Goal: Task Accomplishment & Management: Complete application form

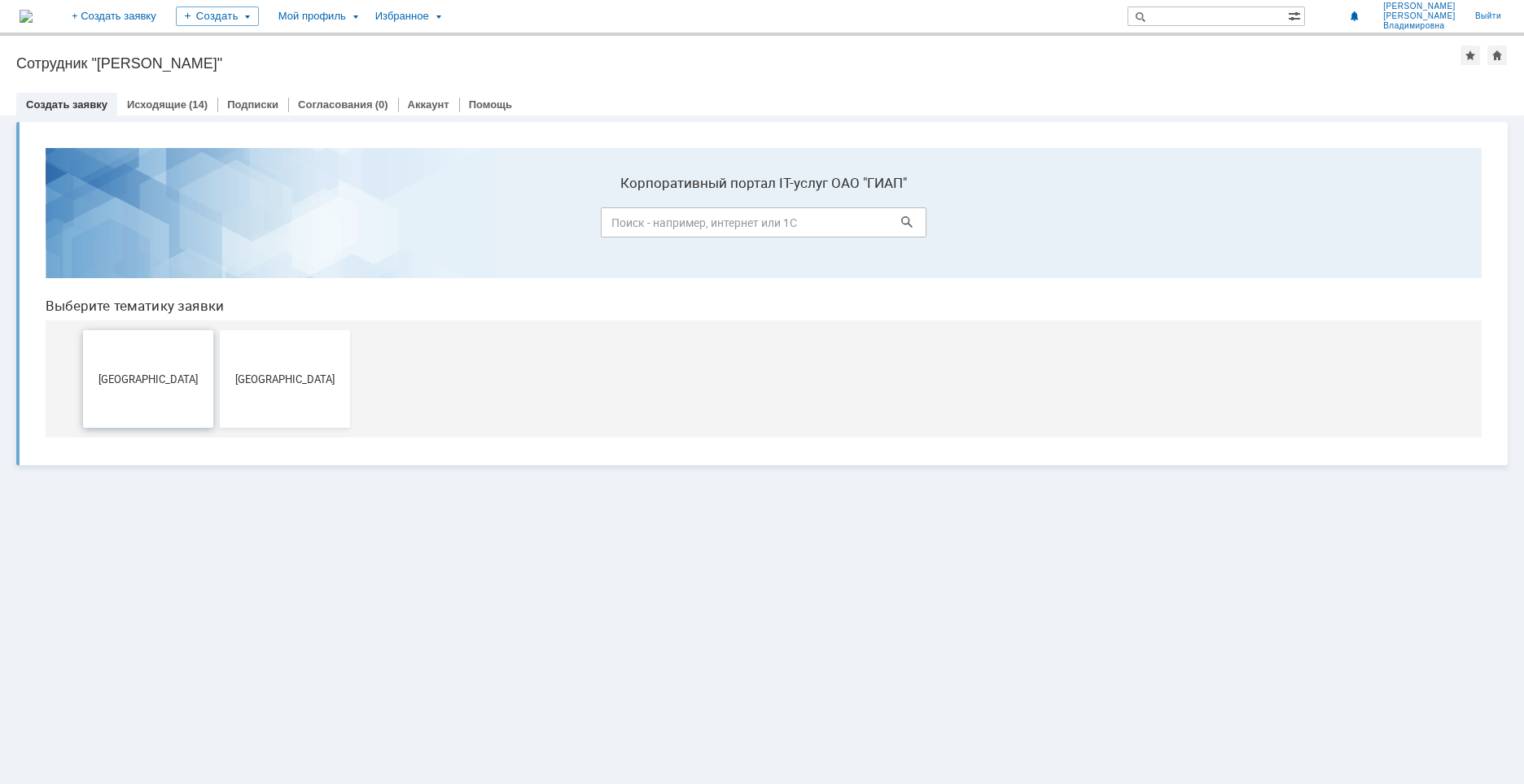
click at [173, 384] on span "[GEOGRAPHIC_DATA]" at bounding box center [148, 379] width 121 height 12
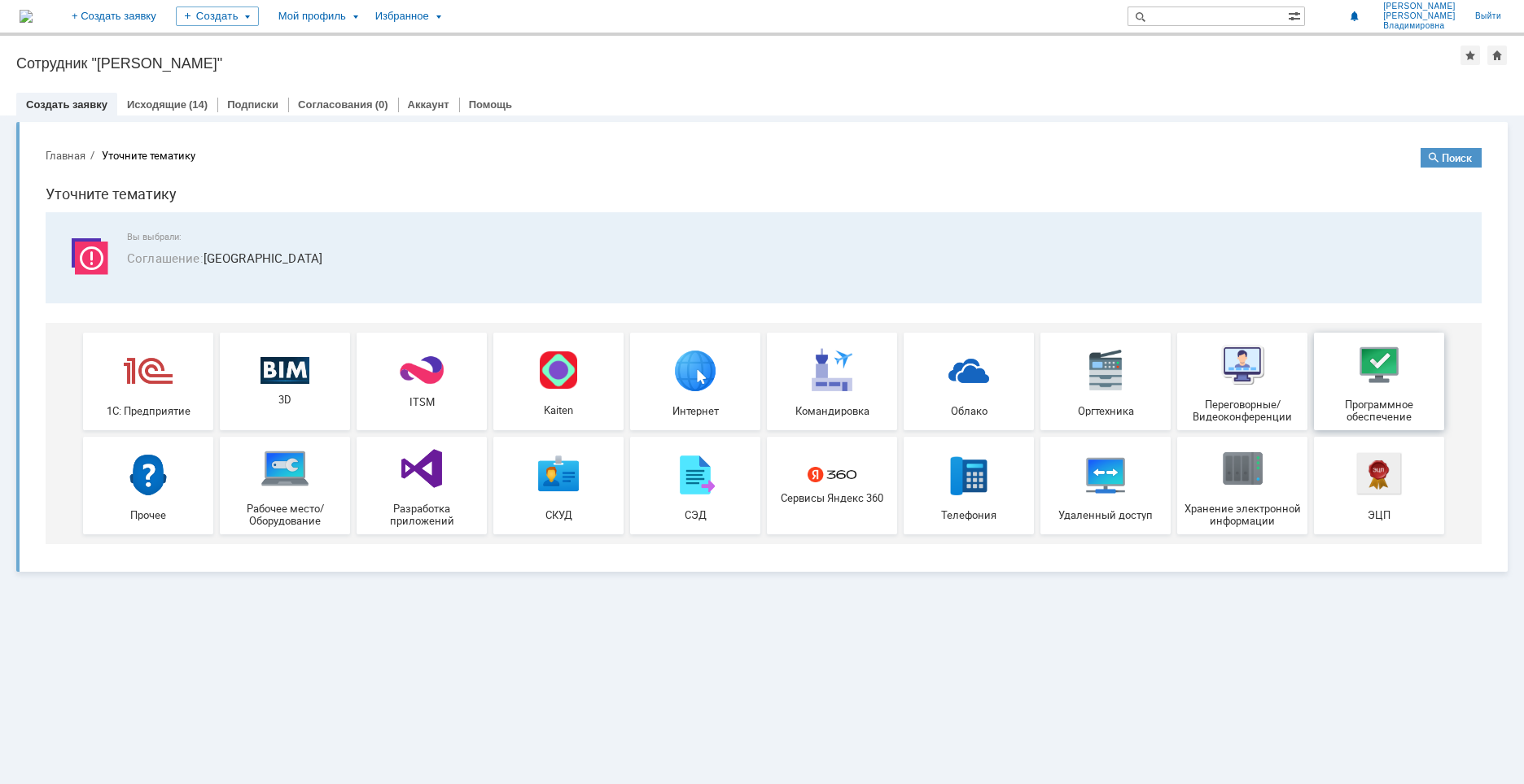
click at [1383, 369] on img at bounding box center [1379, 364] width 48 height 48
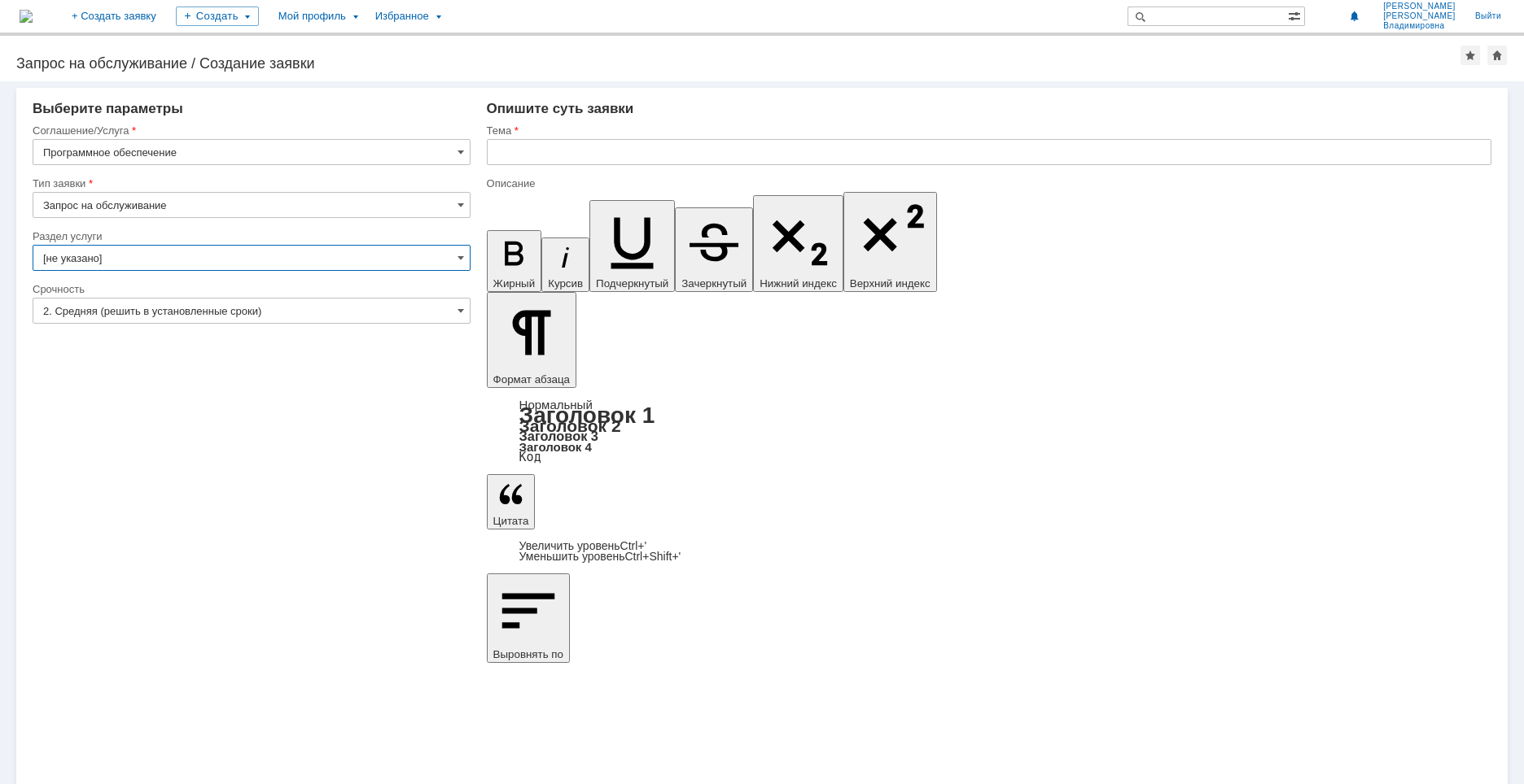
click at [465, 256] on input "[не указано]" at bounding box center [251, 258] width 438 height 26
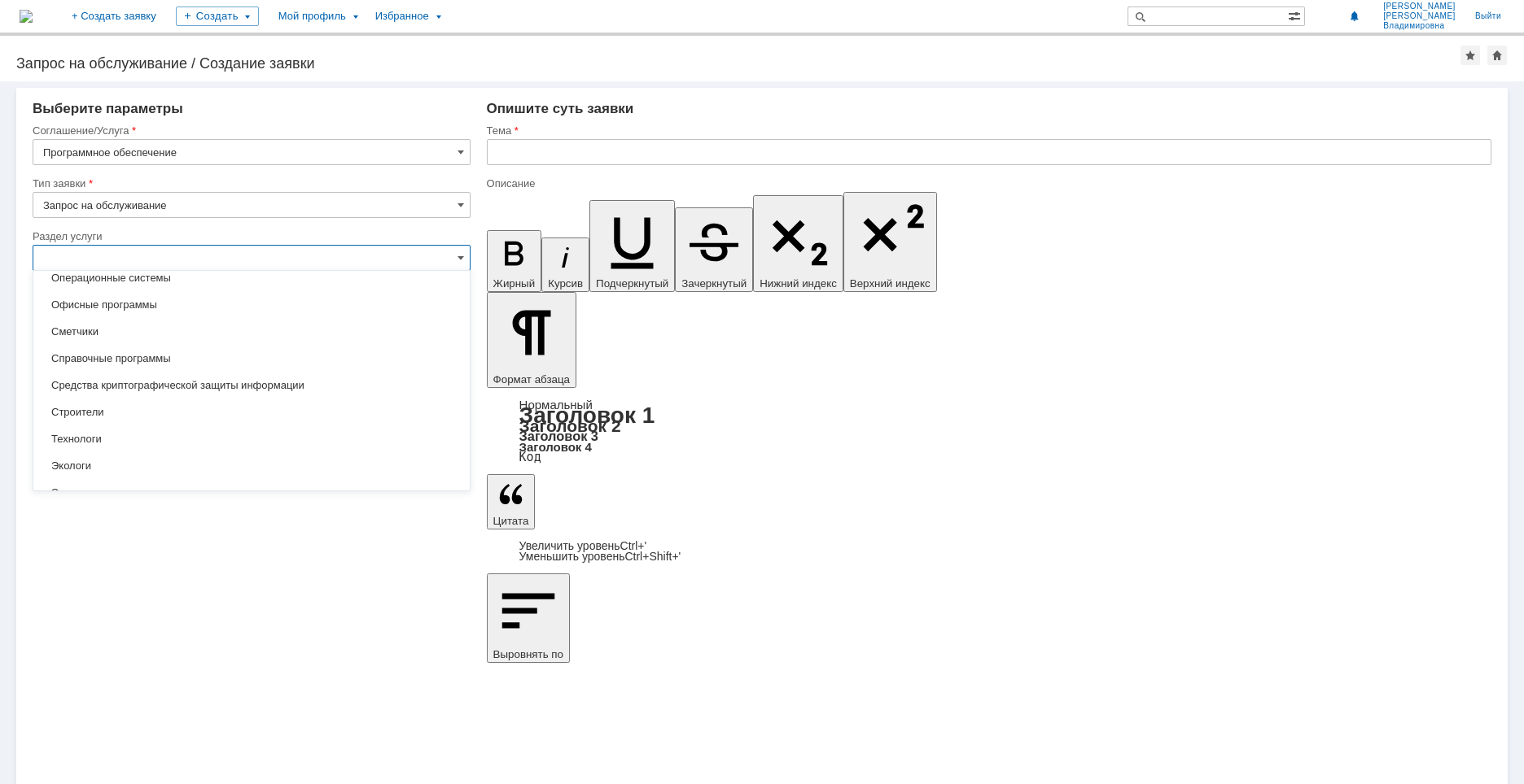
scroll to position [307, 0]
click at [110, 438] on span "Технологи" at bounding box center [251, 436] width 416 height 13
type input "Технологи"
click at [460, 310] on span at bounding box center [461, 310] width 7 height 13
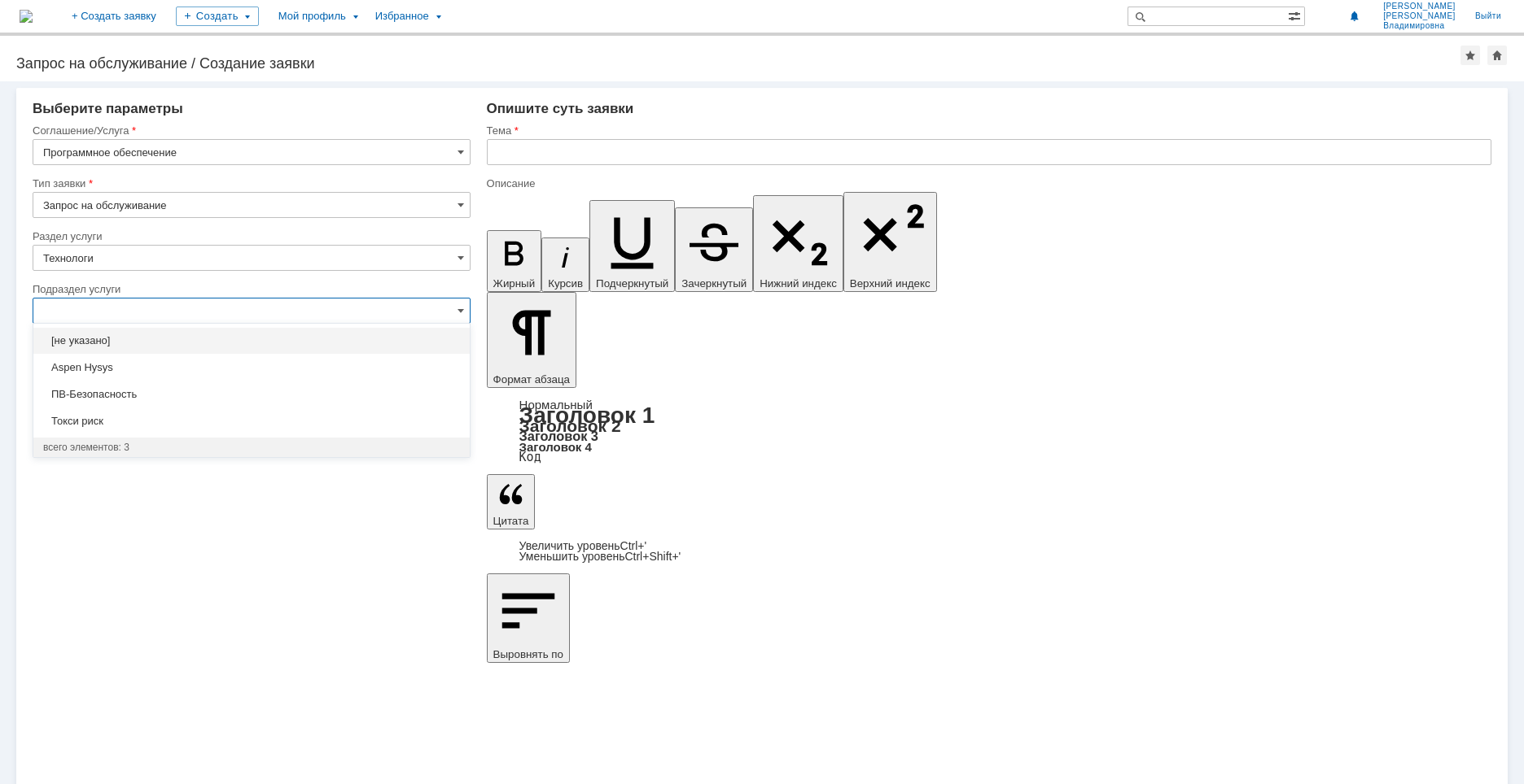
click at [48, 311] on input "text" at bounding box center [251, 310] width 438 height 26
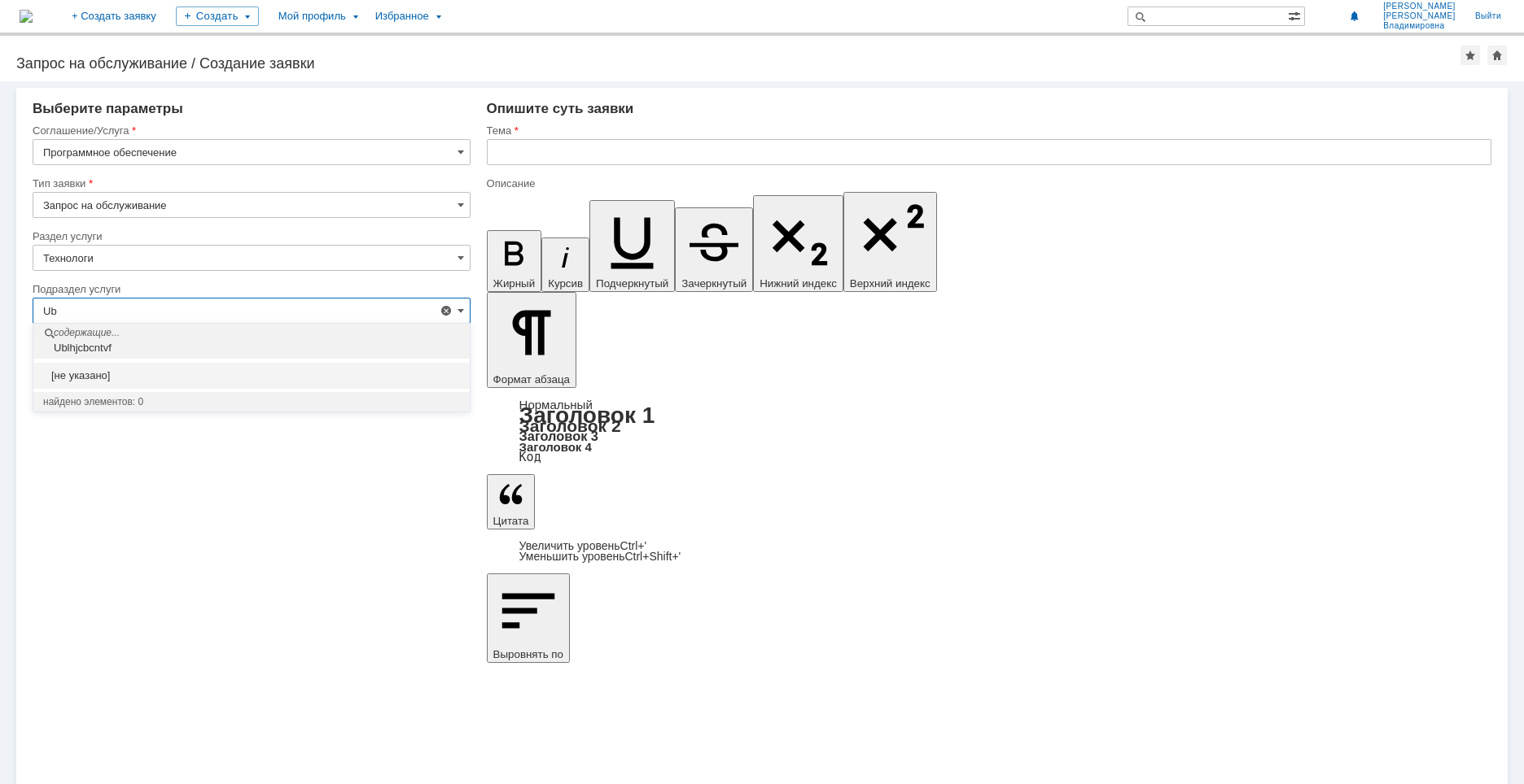
type input "U"
click at [202, 495] on div "Внимание! Выберите параметры Соглашение/Услуга Программное обеспечение Тип заяв…" at bounding box center [762, 432] width 1524 height 703
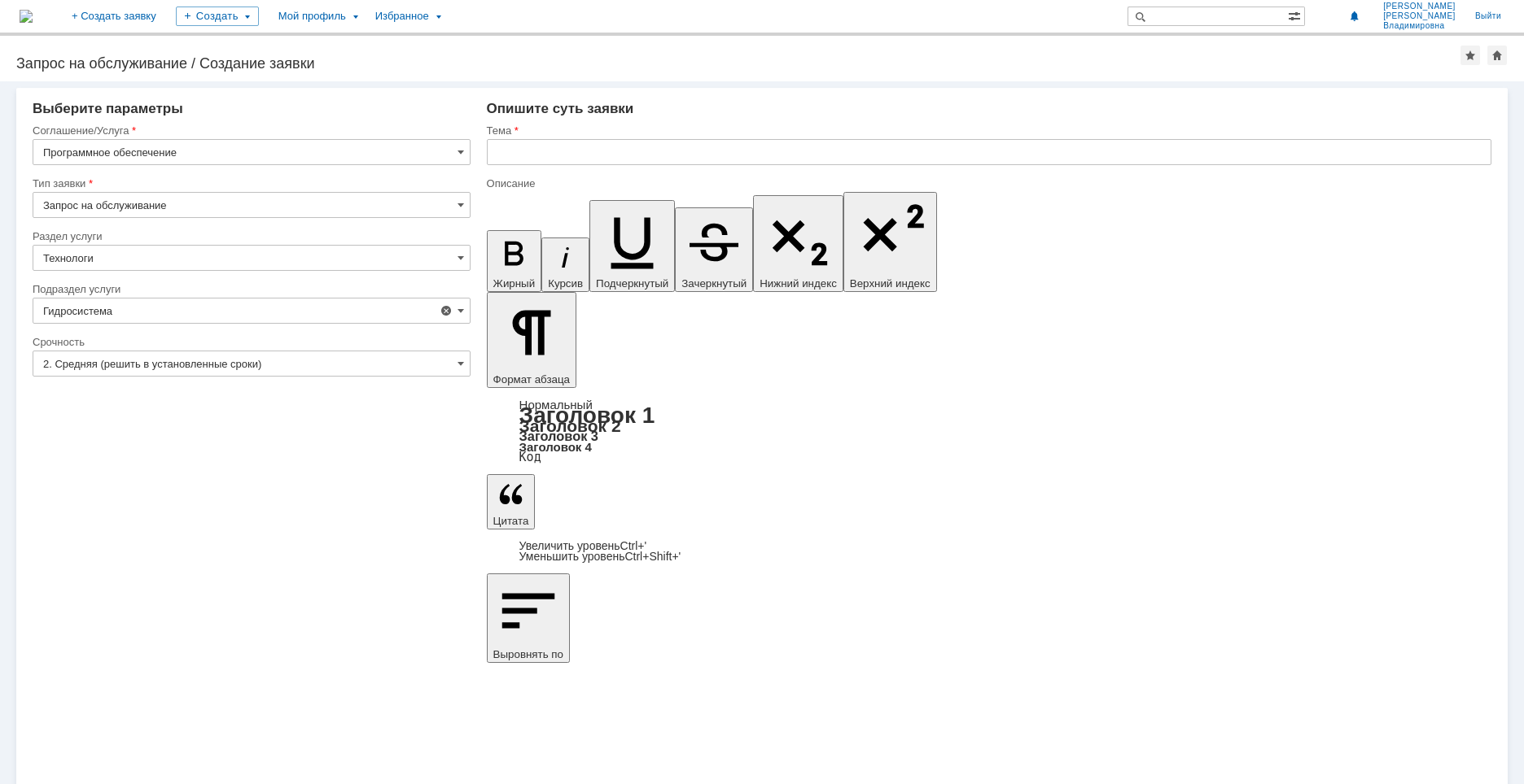
type input "[не указано]"
click at [503, 146] on input "text" at bounding box center [989, 152] width 1005 height 26
type input "Прошу установить на мой компьютер программу Гидросистема"
